Goal: Transaction & Acquisition: Purchase product/service

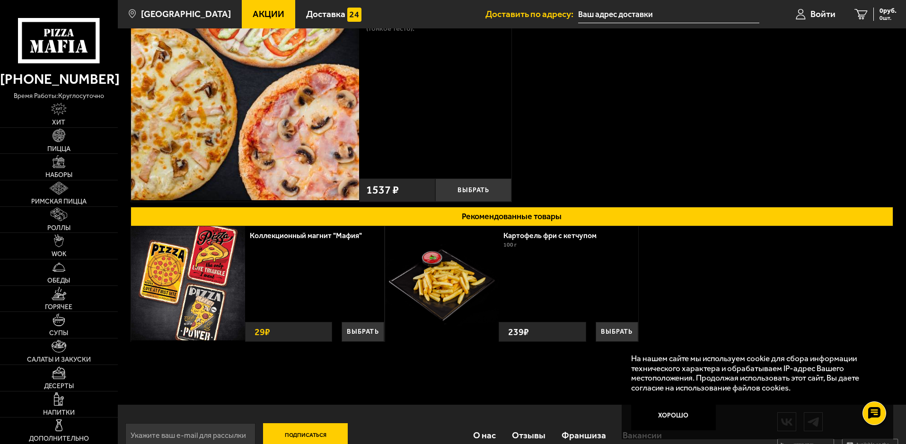
scroll to position [136, 0]
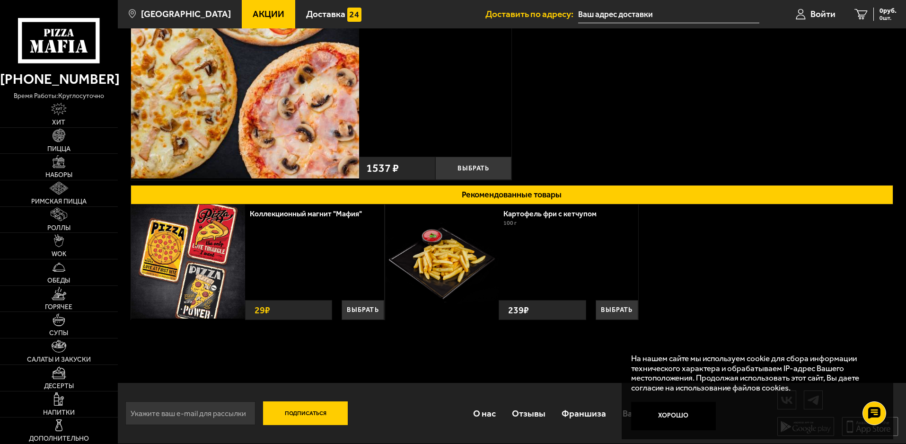
click at [55, 140] on img at bounding box center [58, 135] width 13 height 13
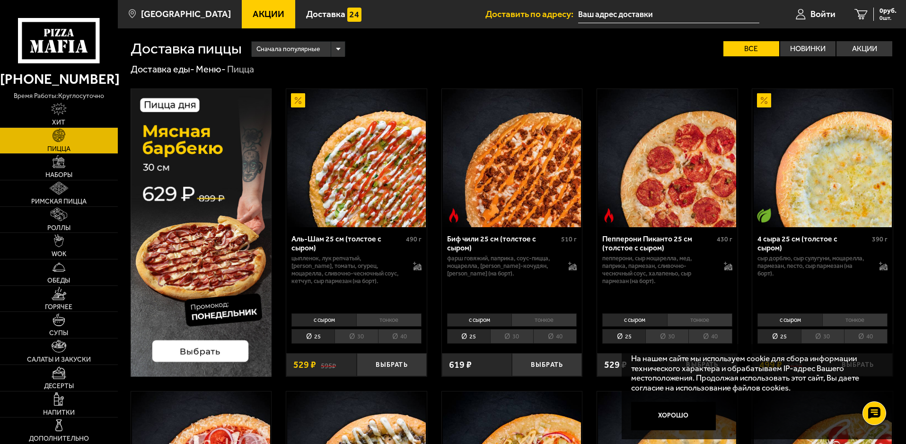
click at [886, 43] on label "Акции" at bounding box center [864, 48] width 56 height 15
click at [0, 0] on input "Акции" at bounding box center [0, 0] width 0 height 0
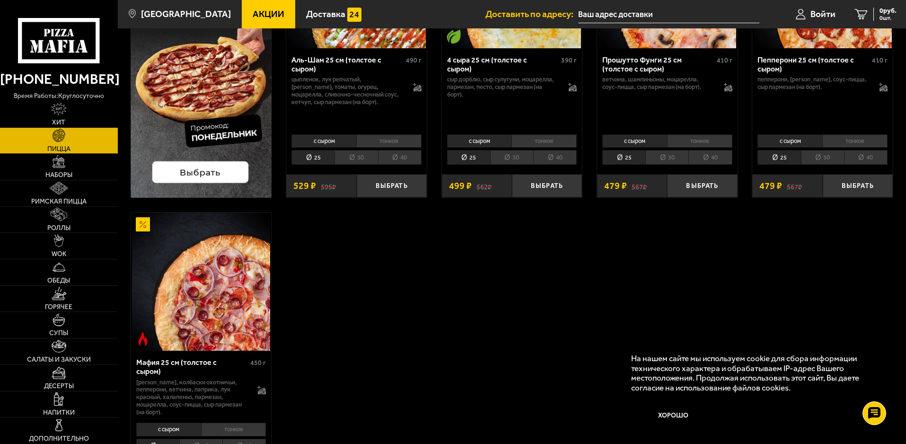
scroll to position [284, 0]
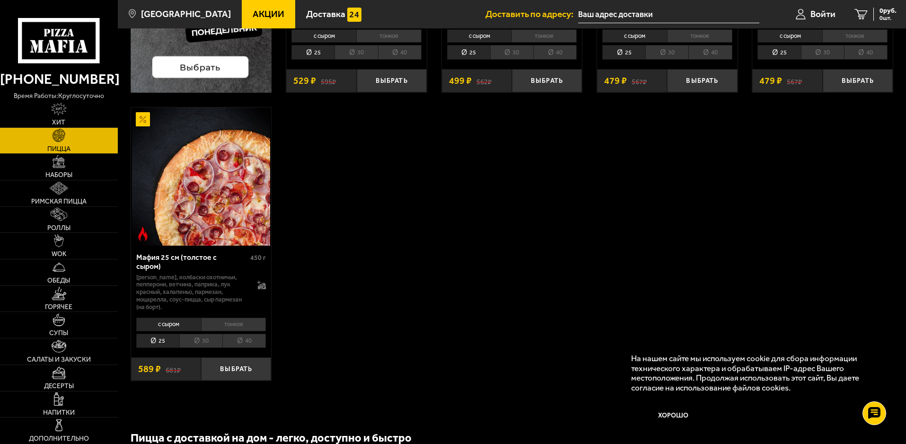
click at [663, 419] on button "Хорошо" at bounding box center [673, 416] width 85 height 28
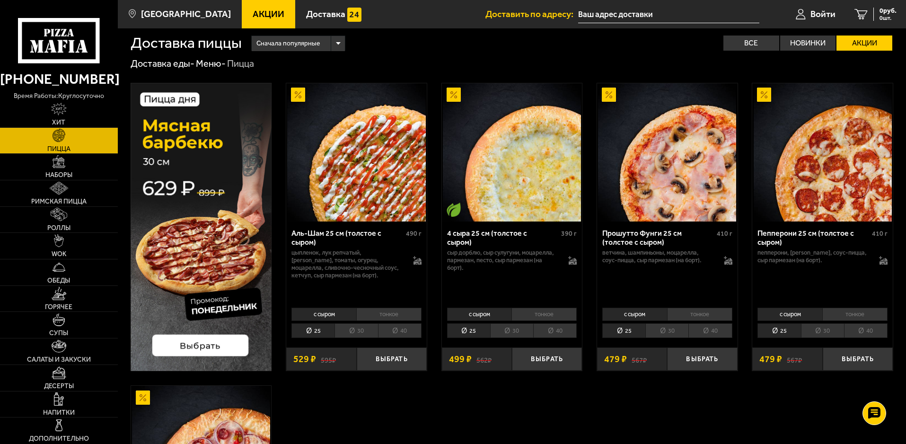
scroll to position [0, 0]
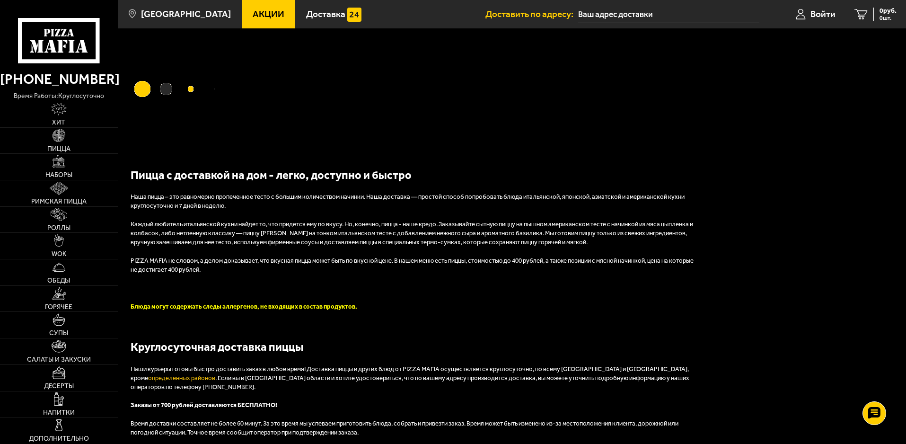
scroll to position [124, 0]
